Goal: Information Seeking & Learning: Learn about a topic

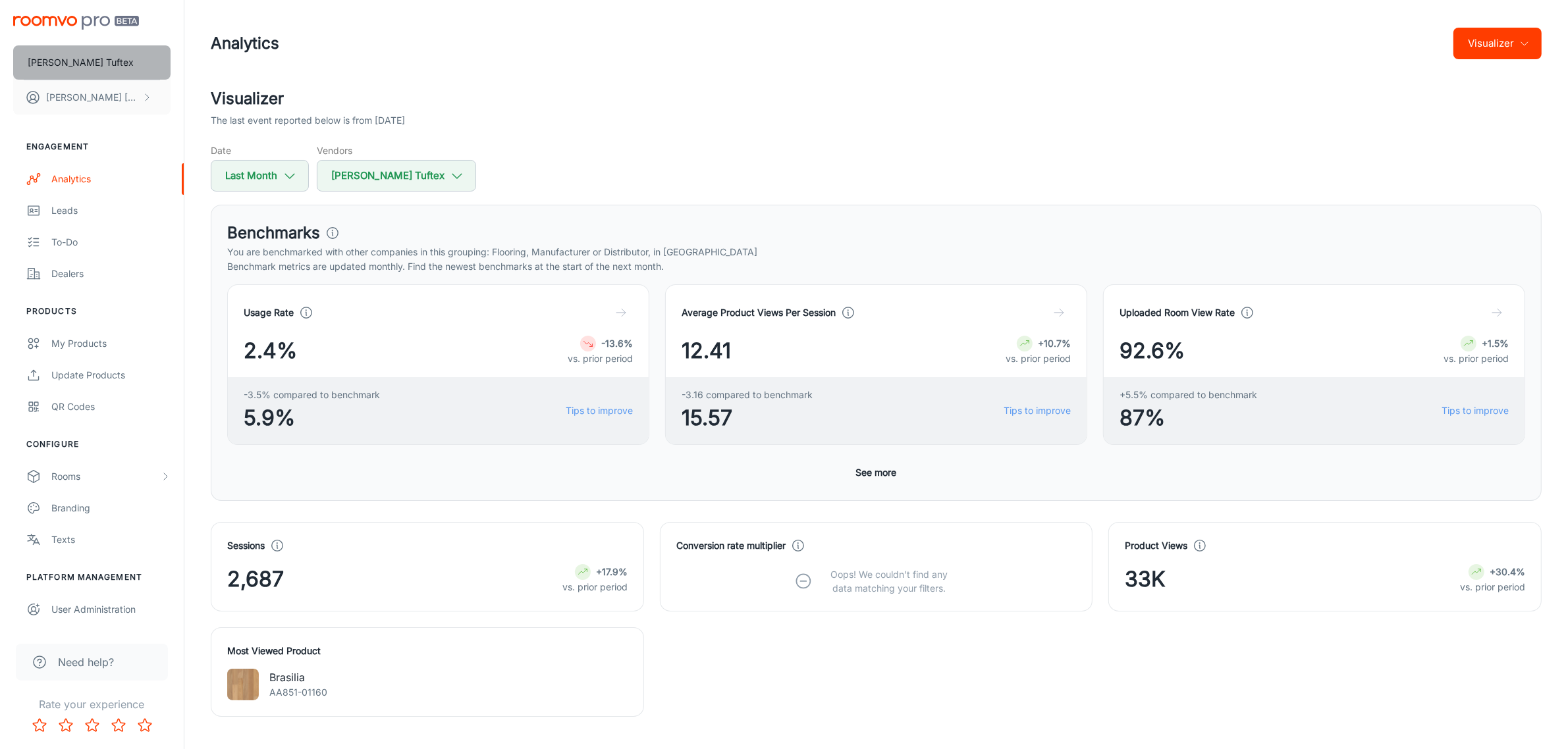
click at [133, 64] on button "[PERSON_NAME] Tuftex" at bounding box center [92, 62] width 157 height 35
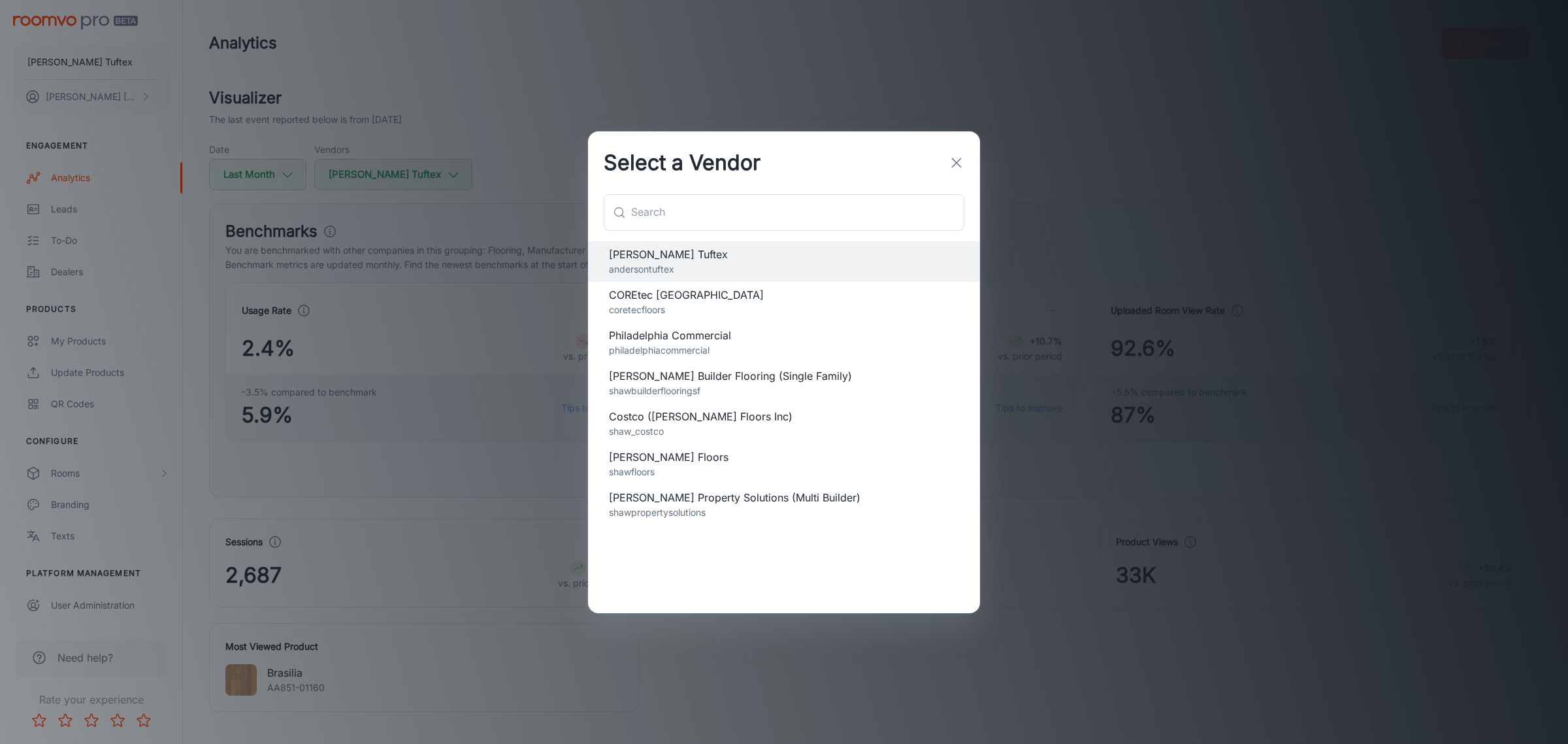
click at [689, 475] on p "shawfloors" at bounding box center [784, 472] width 350 height 14
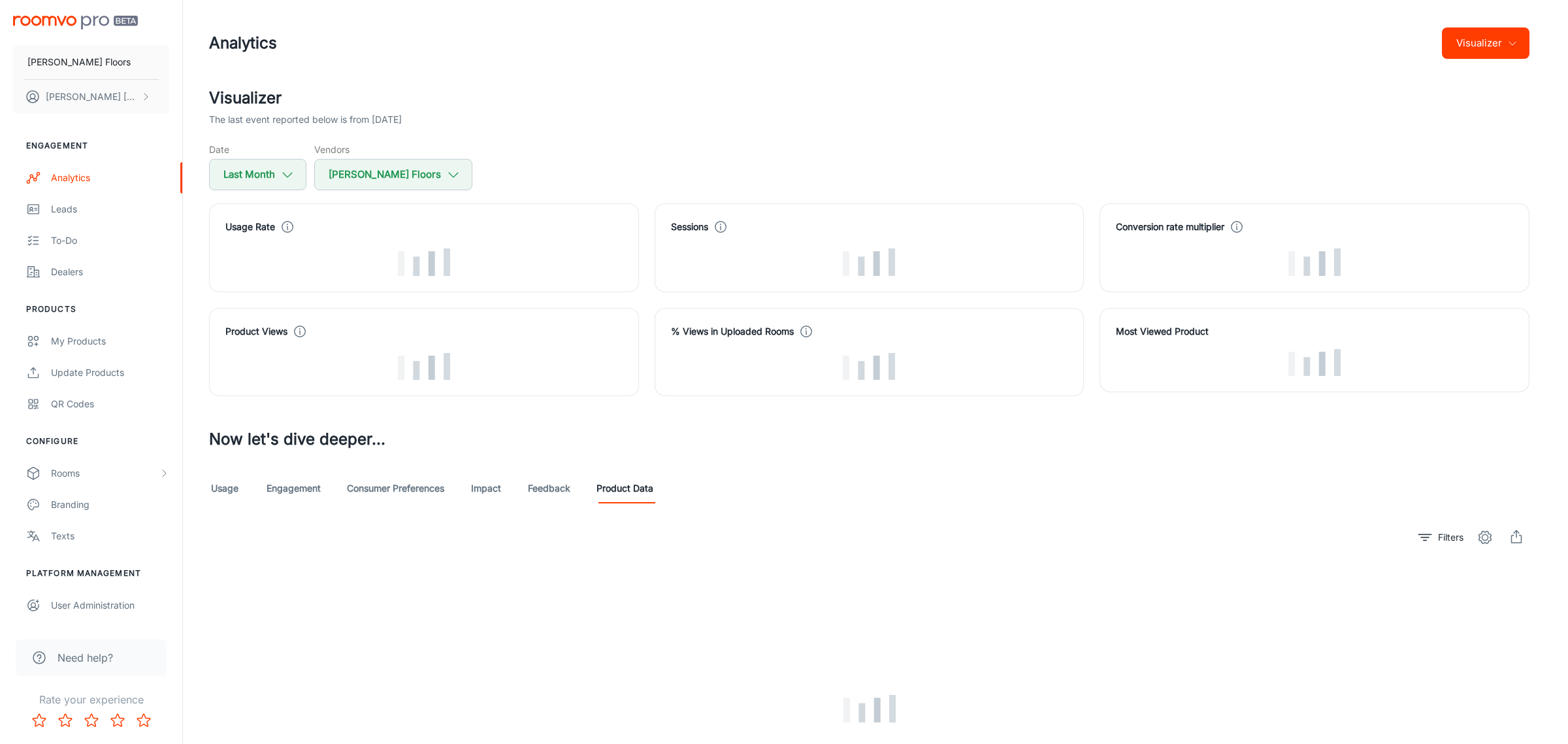
click at [641, 454] on span "[PERSON_NAME] Floors" at bounding box center [784, 456] width 350 height 15
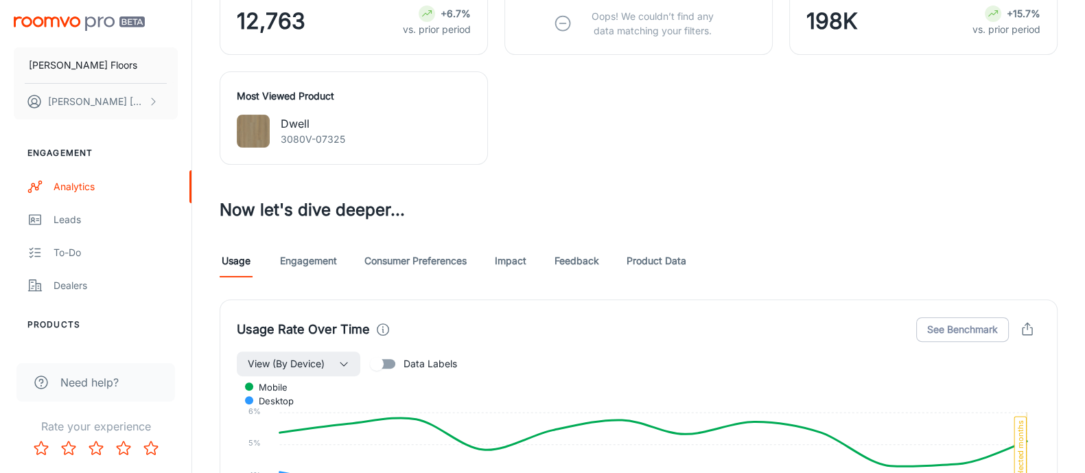
scroll to position [600, 0]
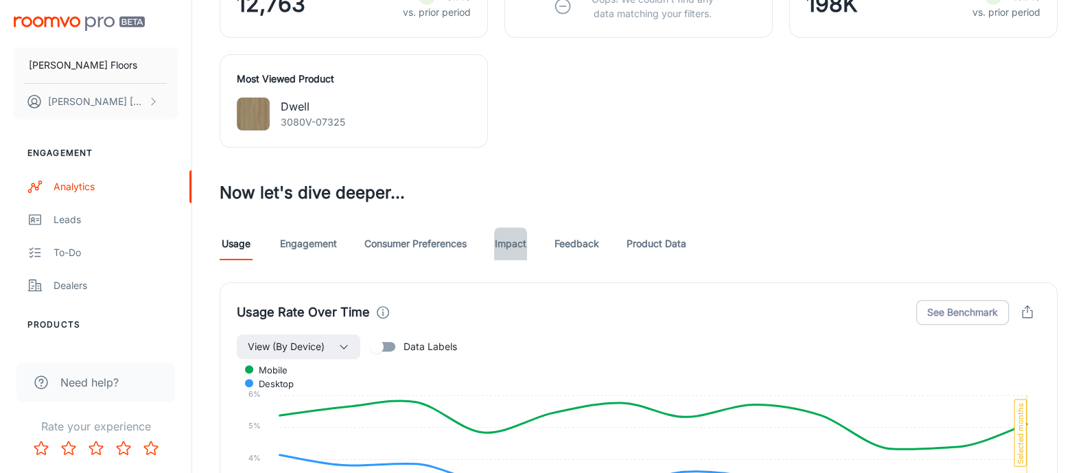
click at [512, 235] on link "Impact" at bounding box center [510, 243] width 33 height 33
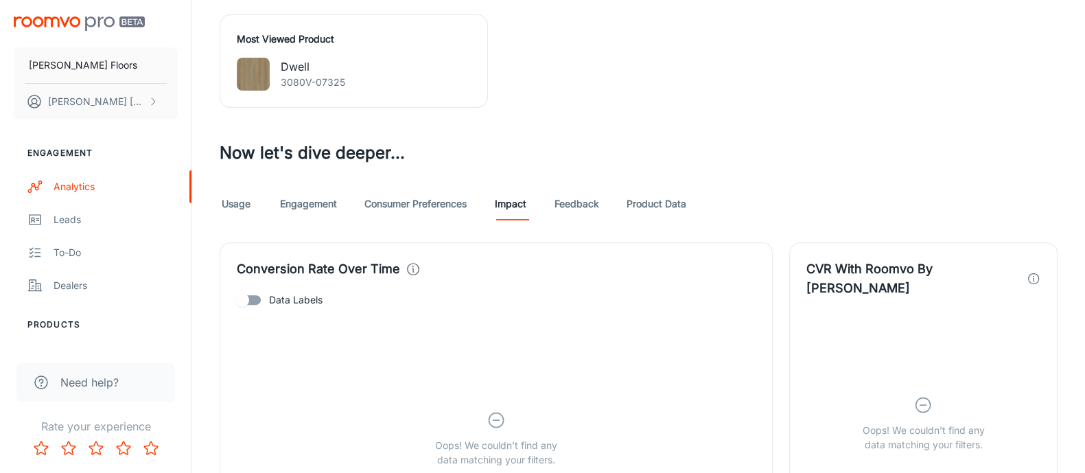
scroll to position [697, 0]
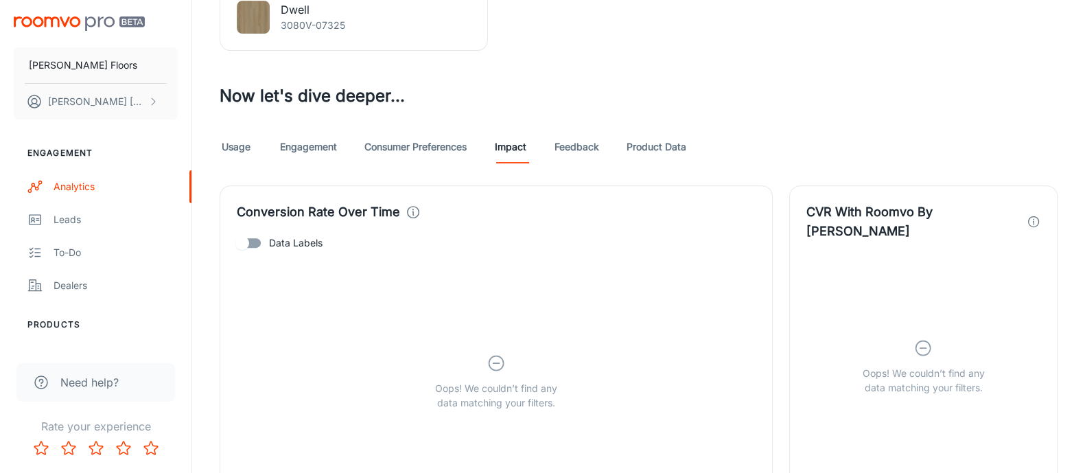
click at [679, 148] on link "Product Data" at bounding box center [657, 146] width 60 height 33
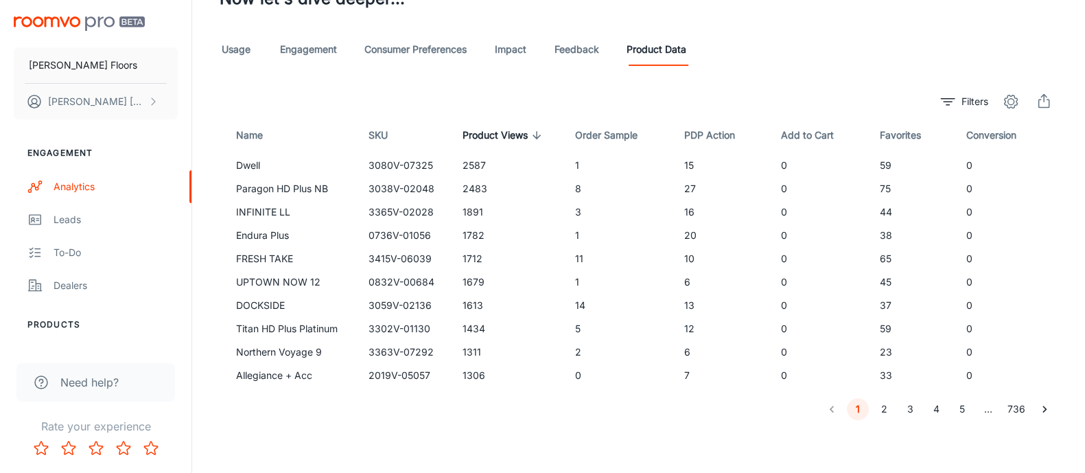
scroll to position [537, 0]
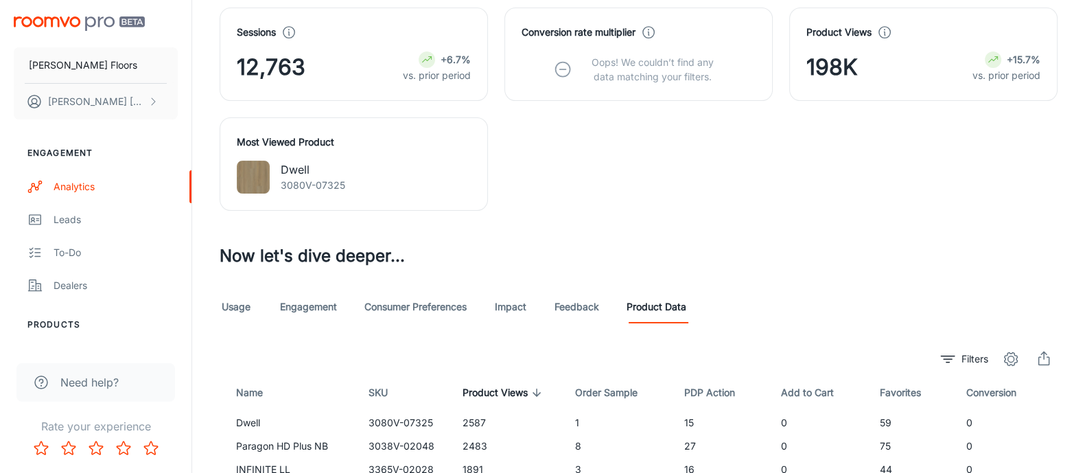
click at [436, 310] on link "Consumer Preferences" at bounding box center [415, 306] width 102 height 33
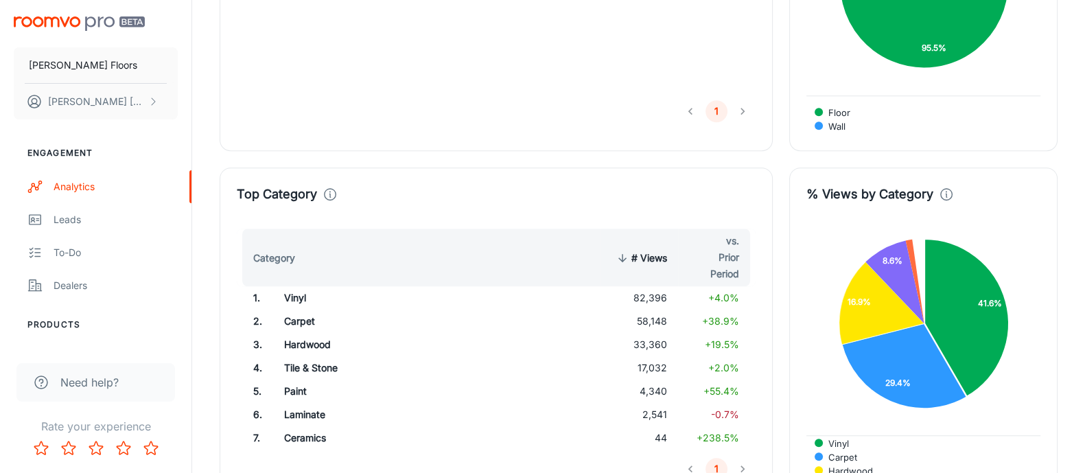
scroll to position [1286, 0]
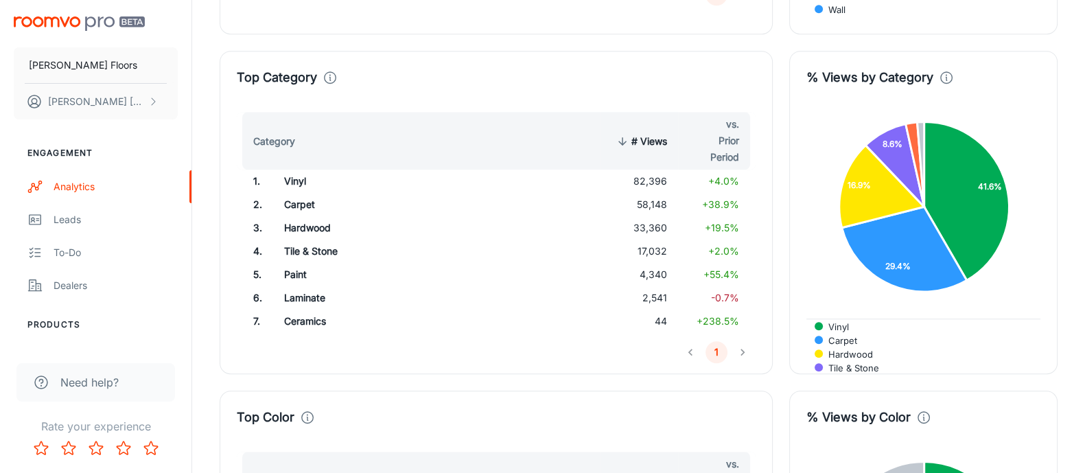
click at [745, 349] on li "pagination navigation" at bounding box center [742, 352] width 26 height 22
click at [741, 349] on li "pagination navigation" at bounding box center [742, 352] width 26 height 22
